Goal: Find contact information: Find contact information

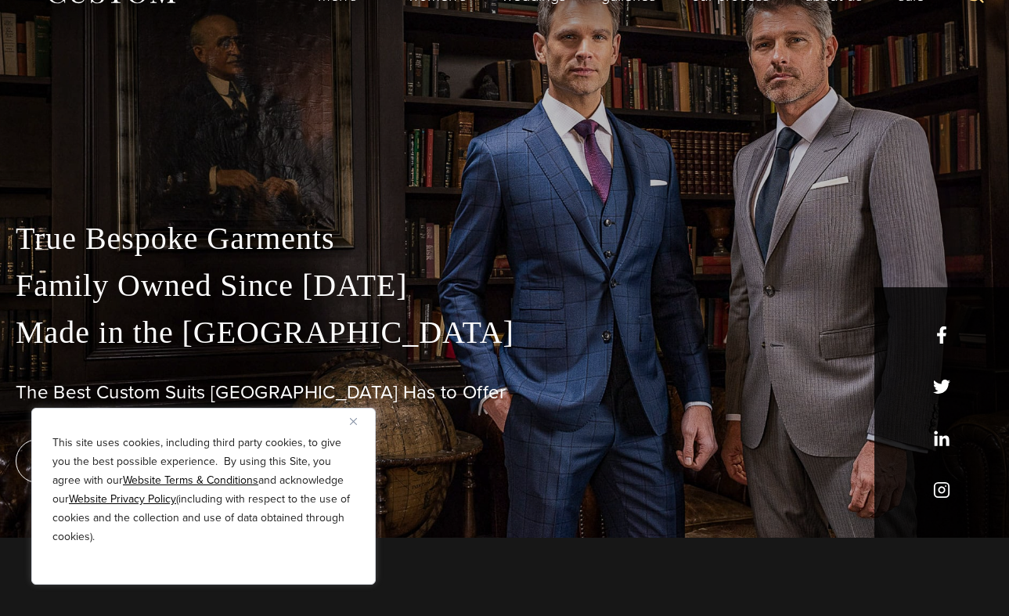
scroll to position [78, 0]
click at [351, 422] on img "Close" at bounding box center [353, 421] width 7 height 7
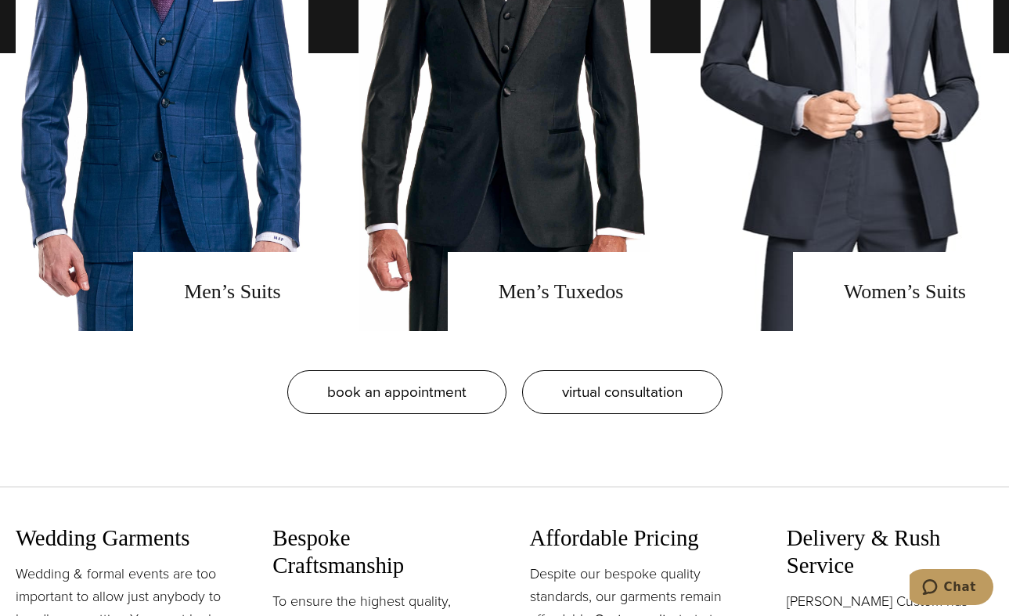
scroll to position [1487, 0]
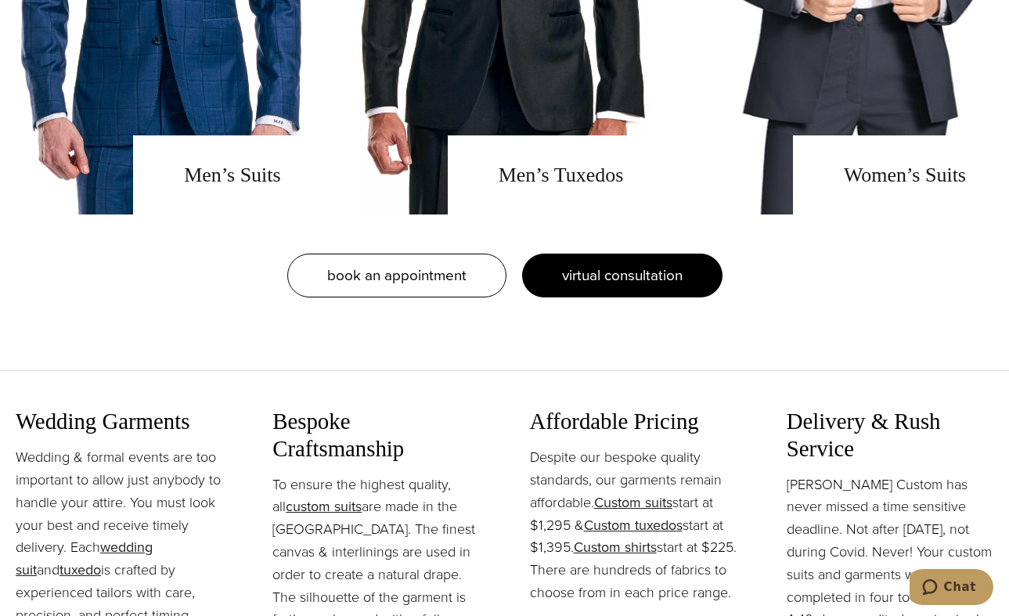
click at [657, 285] on span "virtual consultation" at bounding box center [622, 275] width 121 height 23
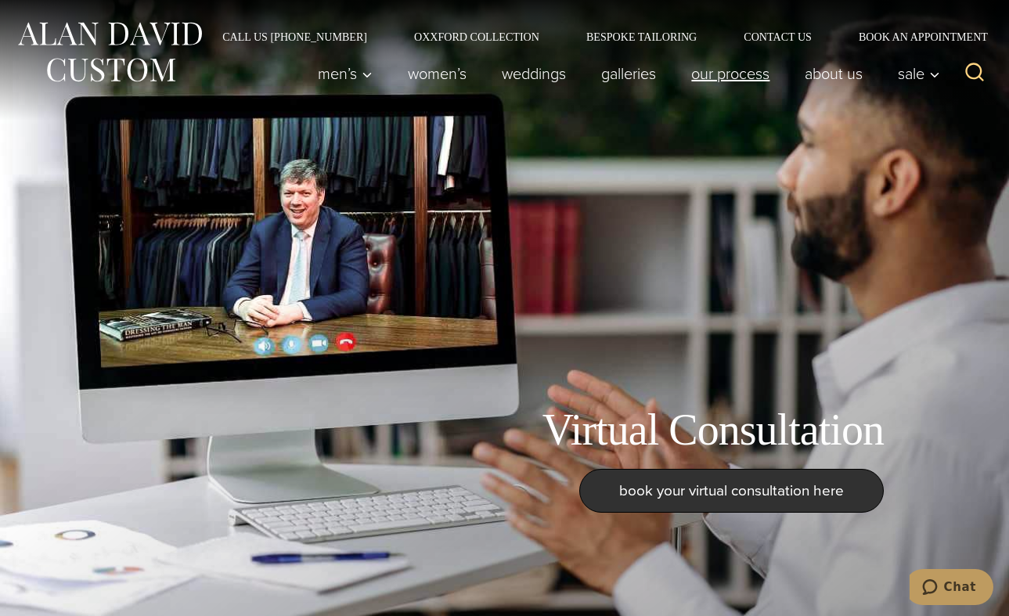
click at [747, 71] on link "Our Process" at bounding box center [730, 73] width 113 height 31
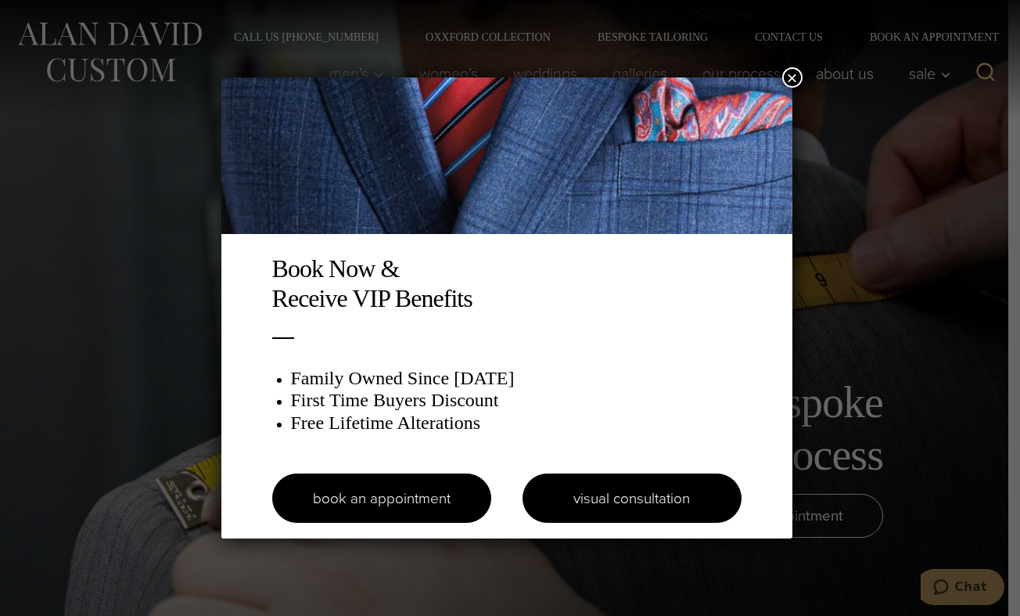
click at [616, 490] on link "visual consultation" at bounding box center [632, 497] width 219 height 49
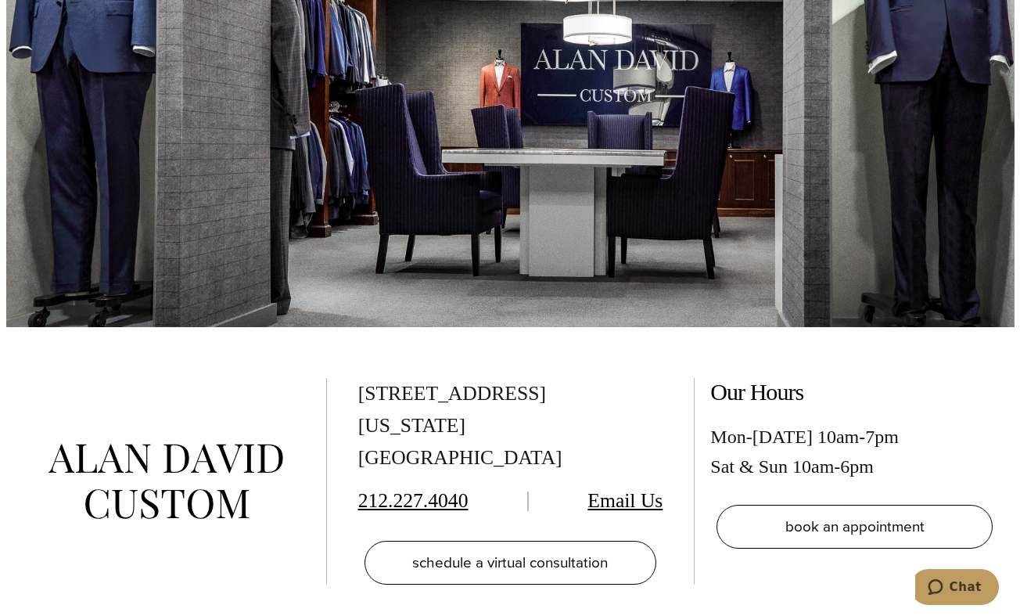
scroll to position [3678, 0]
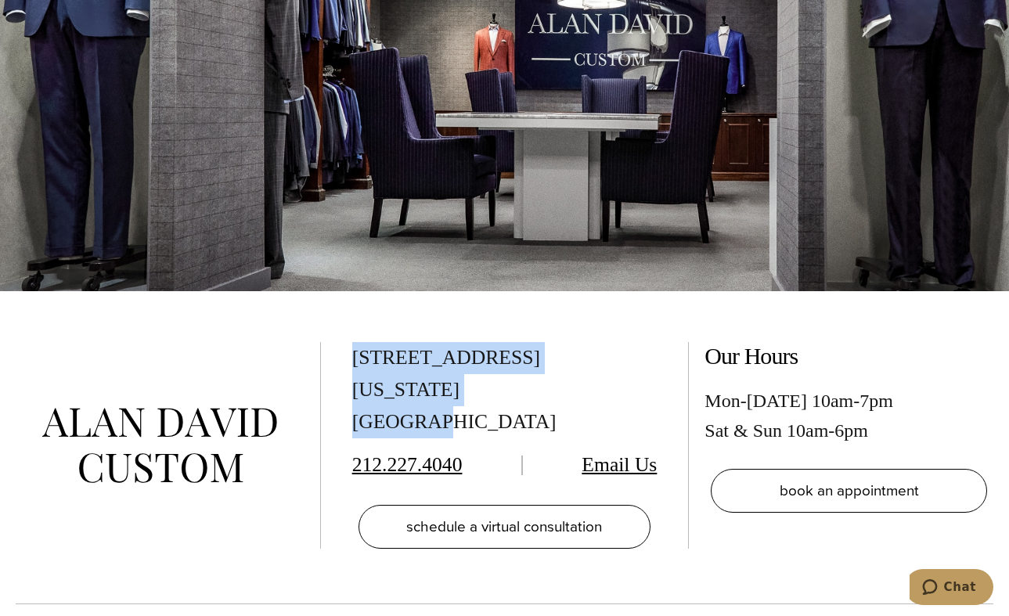
drag, startPoint x: 350, startPoint y: 308, endPoint x: 527, endPoint y: 341, distance: 180.8
click at [527, 341] on div "515 Madison Ave, Suite 301 New York, NY 10022 212.227.4040 Email Us schedule a …" at bounding box center [504, 447] width 1009 height 313
copy div "515 Madison Ave, Suite 301 New York, NY 10022"
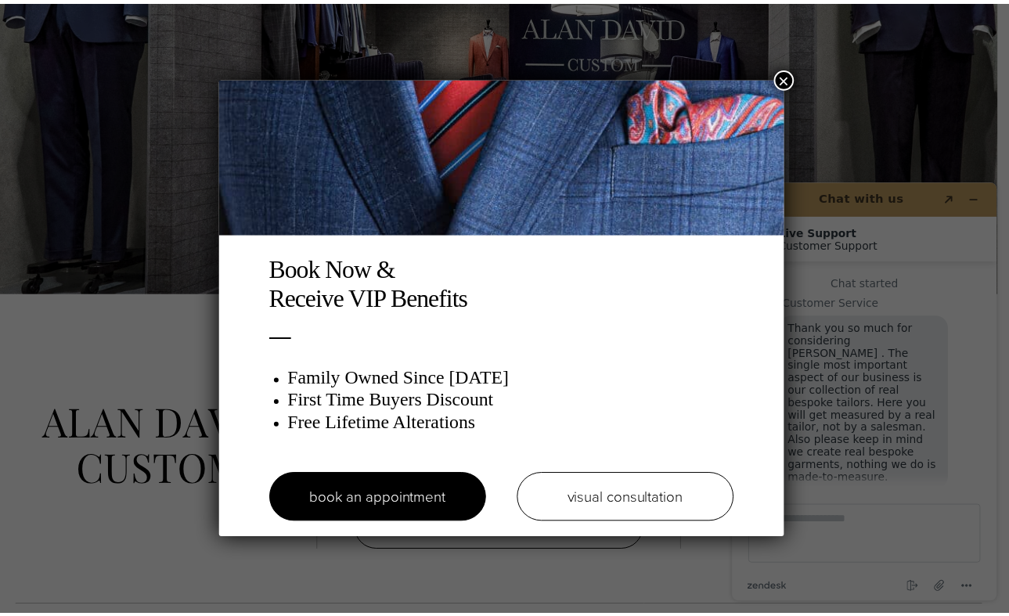
scroll to position [20, 0]
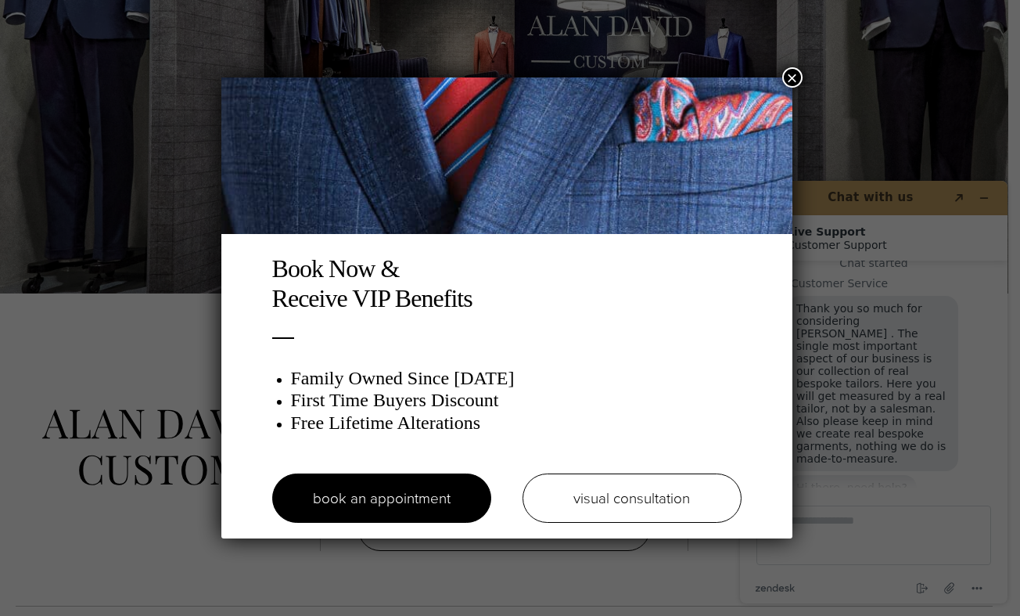
click at [793, 70] on button "×" at bounding box center [792, 77] width 20 height 20
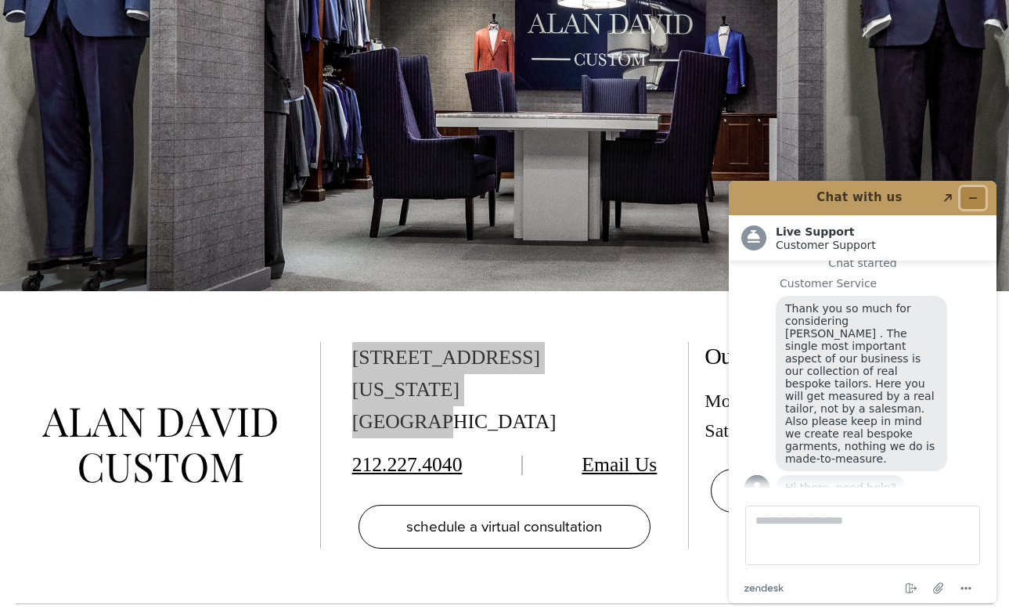
click at [966, 193] on button "Minimize widget" at bounding box center [972, 198] width 25 height 22
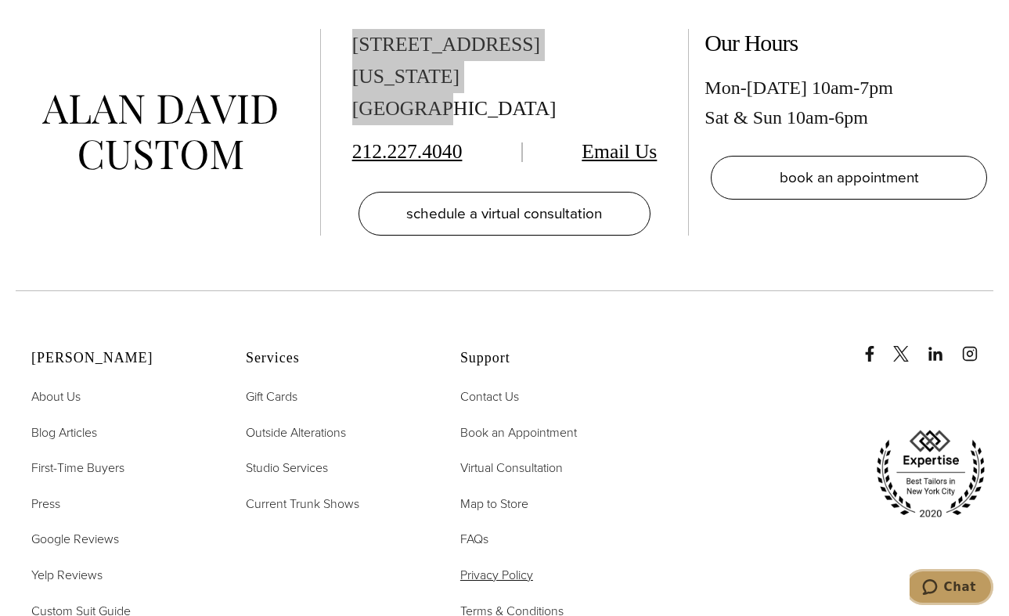
scroll to position [4069, 0]
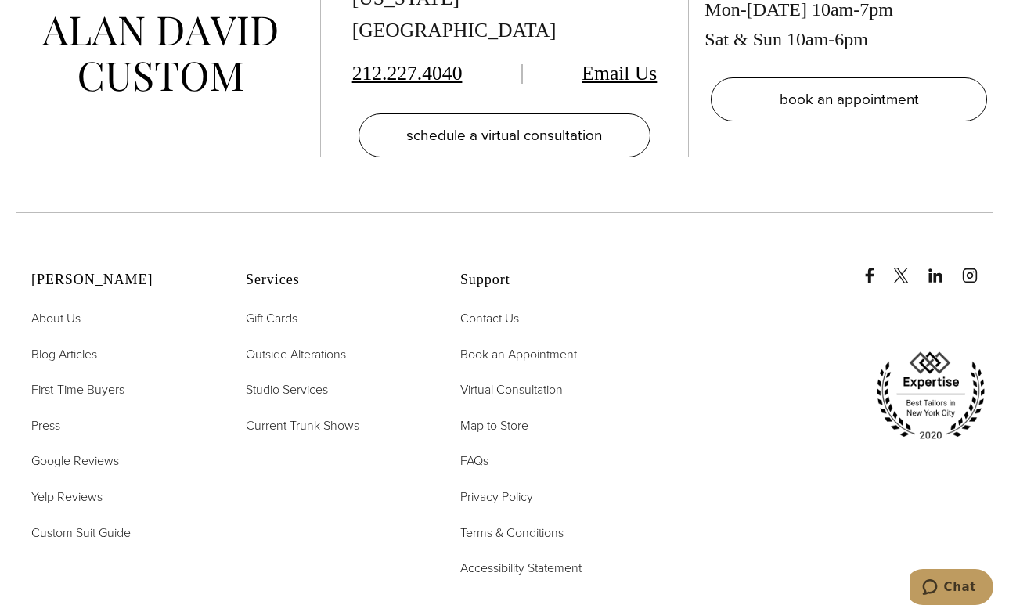
click at [689, 283] on div at bounding box center [822, 377] width 342 height 188
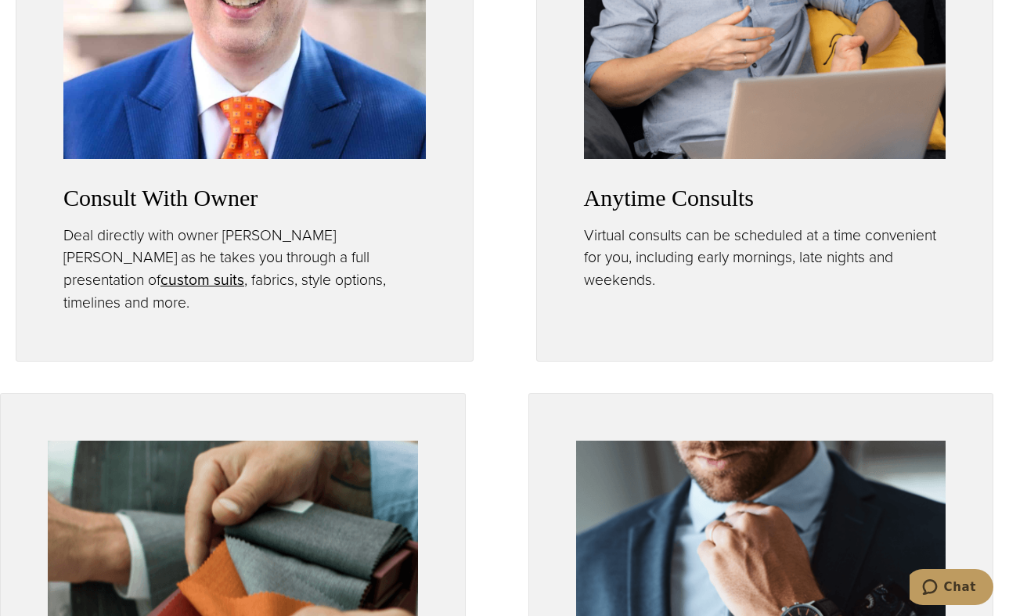
scroll to position [0, 0]
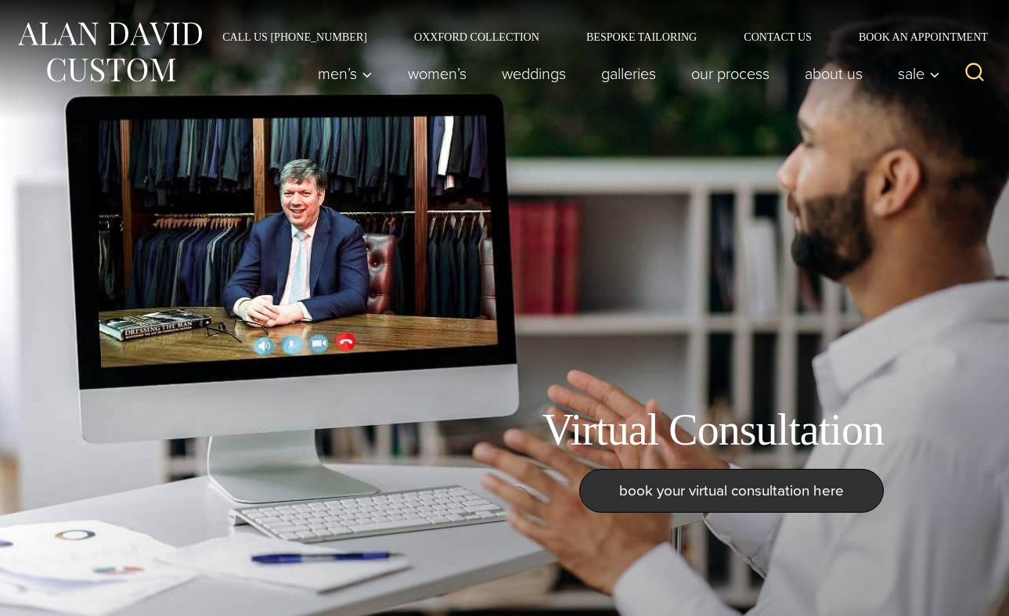
drag, startPoint x: 455, startPoint y: 219, endPoint x: 423, endPoint y: 198, distance: 38.4
